Goal: Information Seeking & Learning: Check status

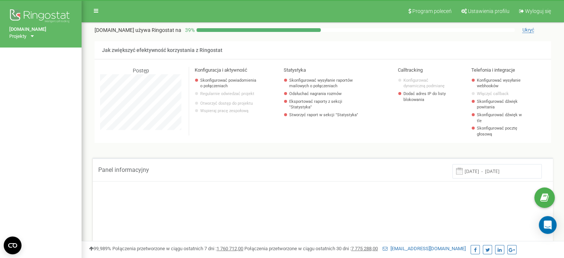
scroll to position [445, 482]
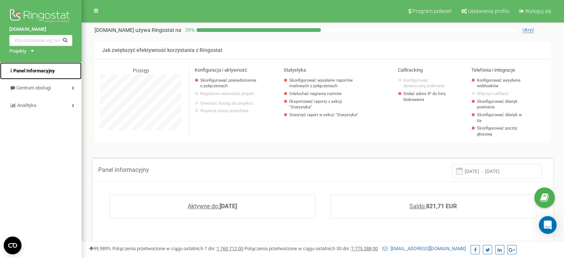
click at [46, 72] on span "Panel Informacyjny" at bounding box center [34, 71] width 42 height 6
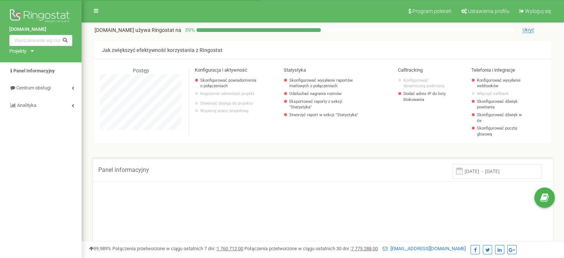
scroll to position [445, 482]
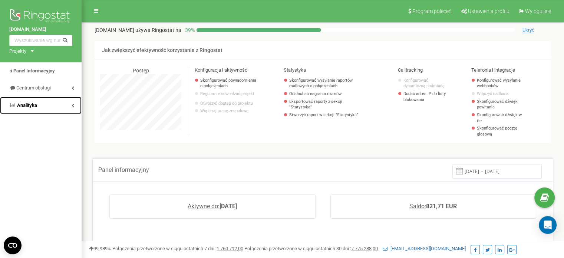
click at [35, 108] on span "Analityka" at bounding box center [27, 105] width 20 height 6
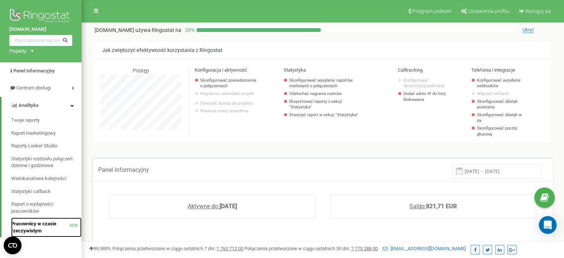
click at [37, 225] on span "Pracownicy w czasie rzeczywistym" at bounding box center [40, 227] width 59 height 14
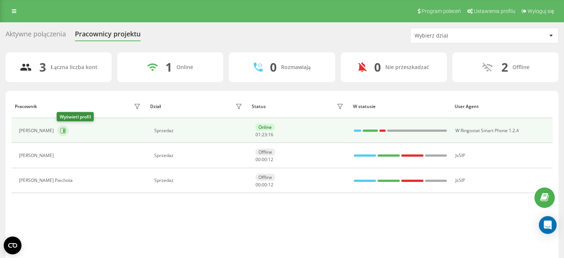
click at [64, 128] on icon at bounding box center [63, 131] width 6 height 6
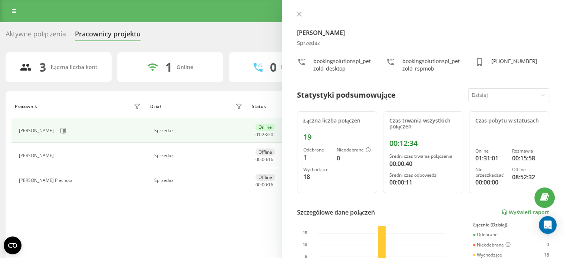
drag, startPoint x: 189, startPoint y: 30, endPoint x: 190, endPoint y: 4, distance: 25.6
click at [189, 29] on div "Aktywne połączenia Pracownicy projektu Wybierz dział" at bounding box center [282, 36] width 553 height 16
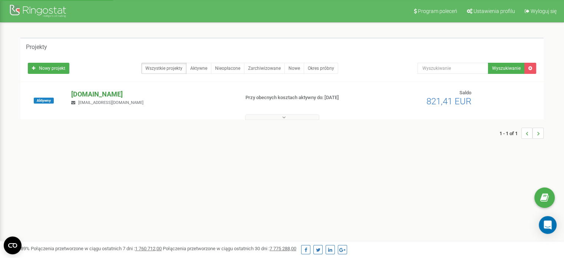
click at [120, 94] on p "[DOMAIN_NAME]" at bounding box center [152, 94] width 162 height 10
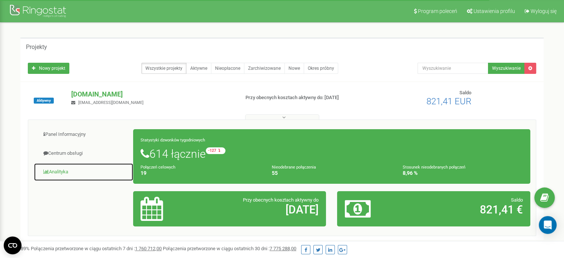
click at [66, 168] on link "Analityka" at bounding box center [84, 172] width 100 height 18
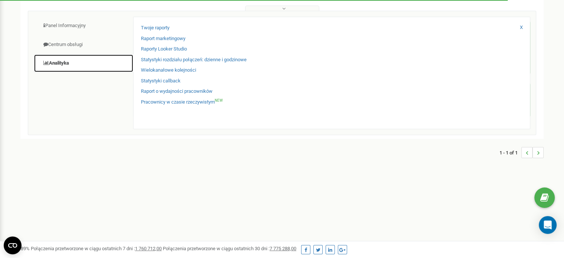
scroll to position [111, 0]
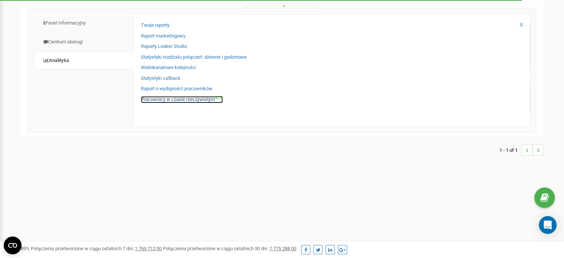
click at [196, 99] on link "Pracownicy w czasie rzeczywistym NEW" at bounding box center [182, 99] width 82 height 7
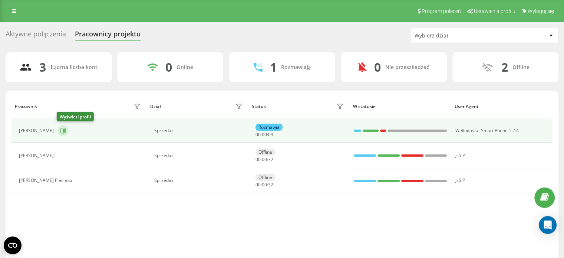
click at [67, 133] on button at bounding box center [63, 130] width 11 height 11
